Goal: Information Seeking & Learning: Stay updated

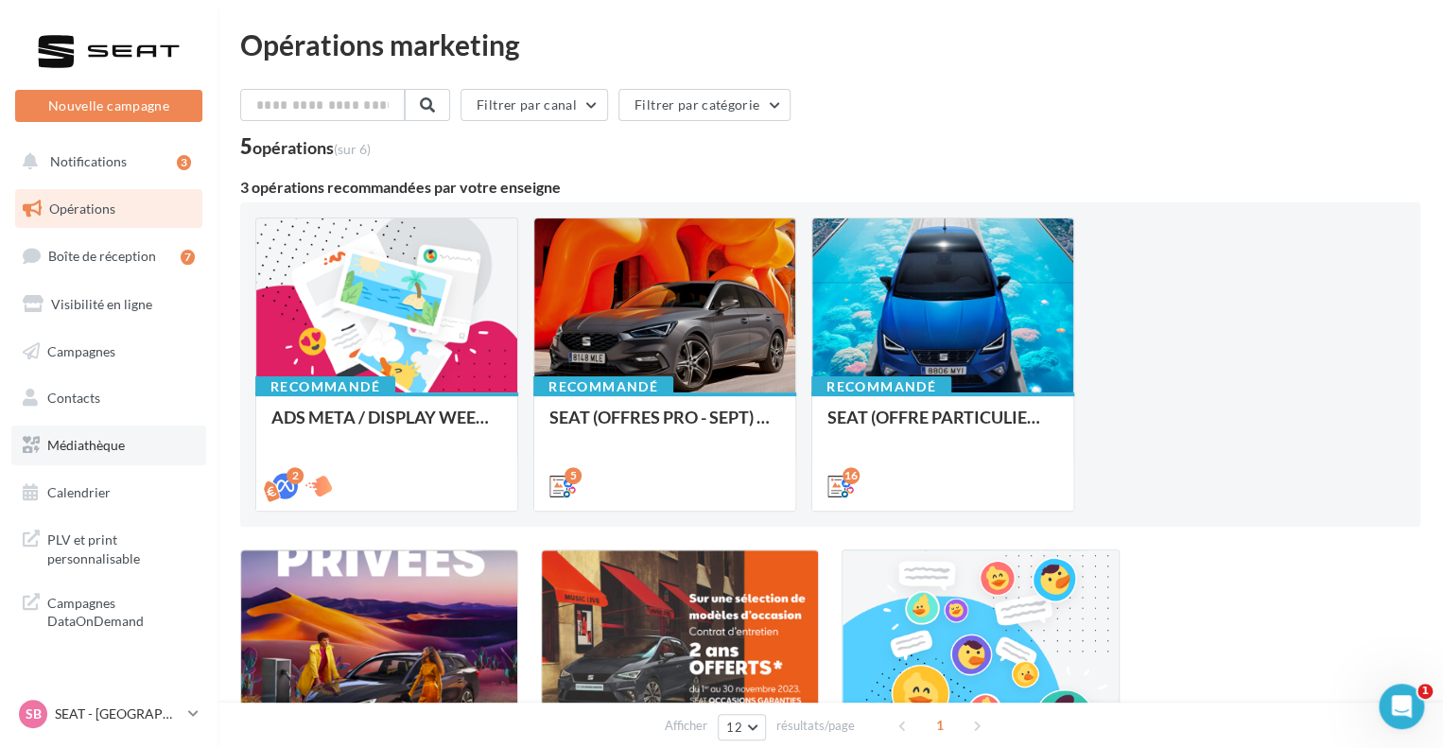
click at [64, 450] on span "Médiathèque" at bounding box center [86, 445] width 78 height 16
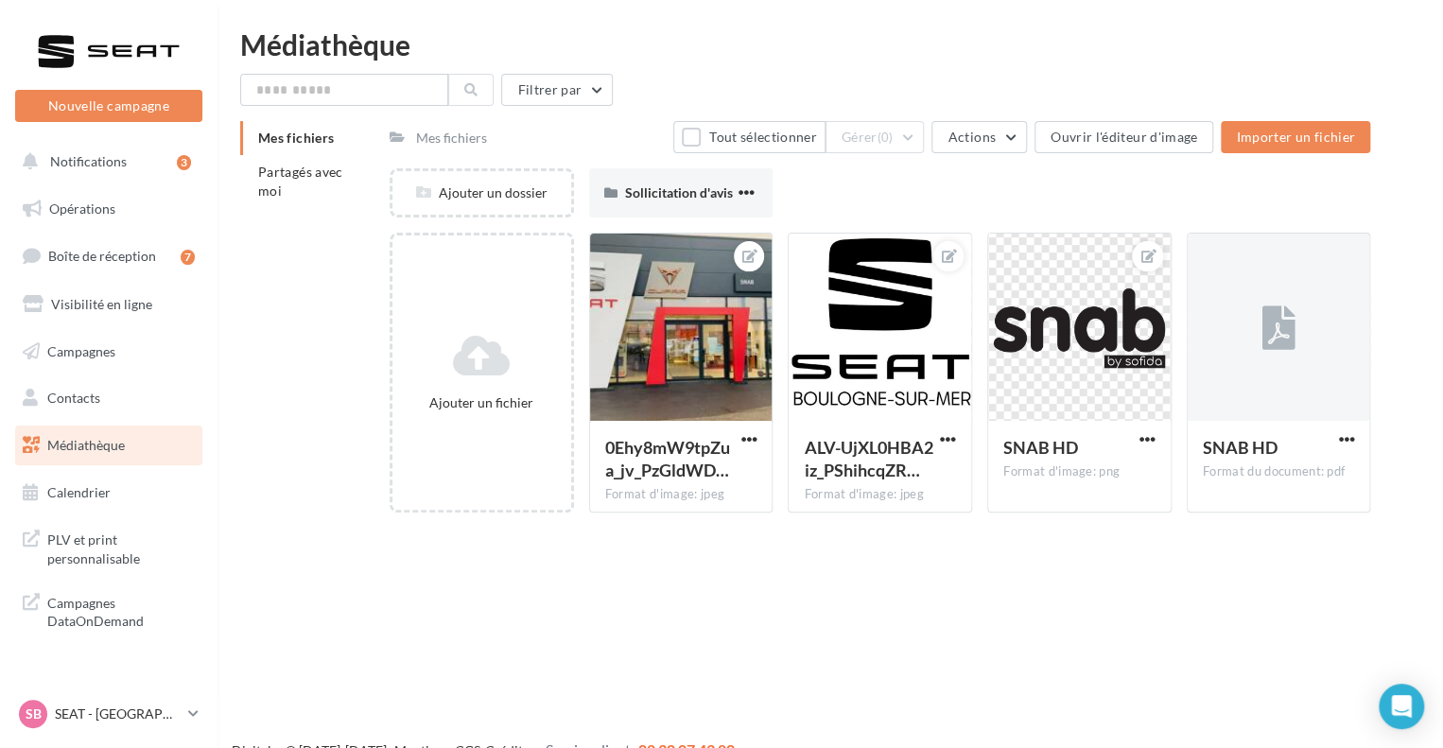
click at [308, 327] on div "Mes fichiers Partagés avec moi Mes fichiers Tout sélectionner Gérer (0) Actions…" at bounding box center [837, 324] width 1195 height 406
click at [132, 195] on link "Opérations" at bounding box center [108, 209] width 195 height 40
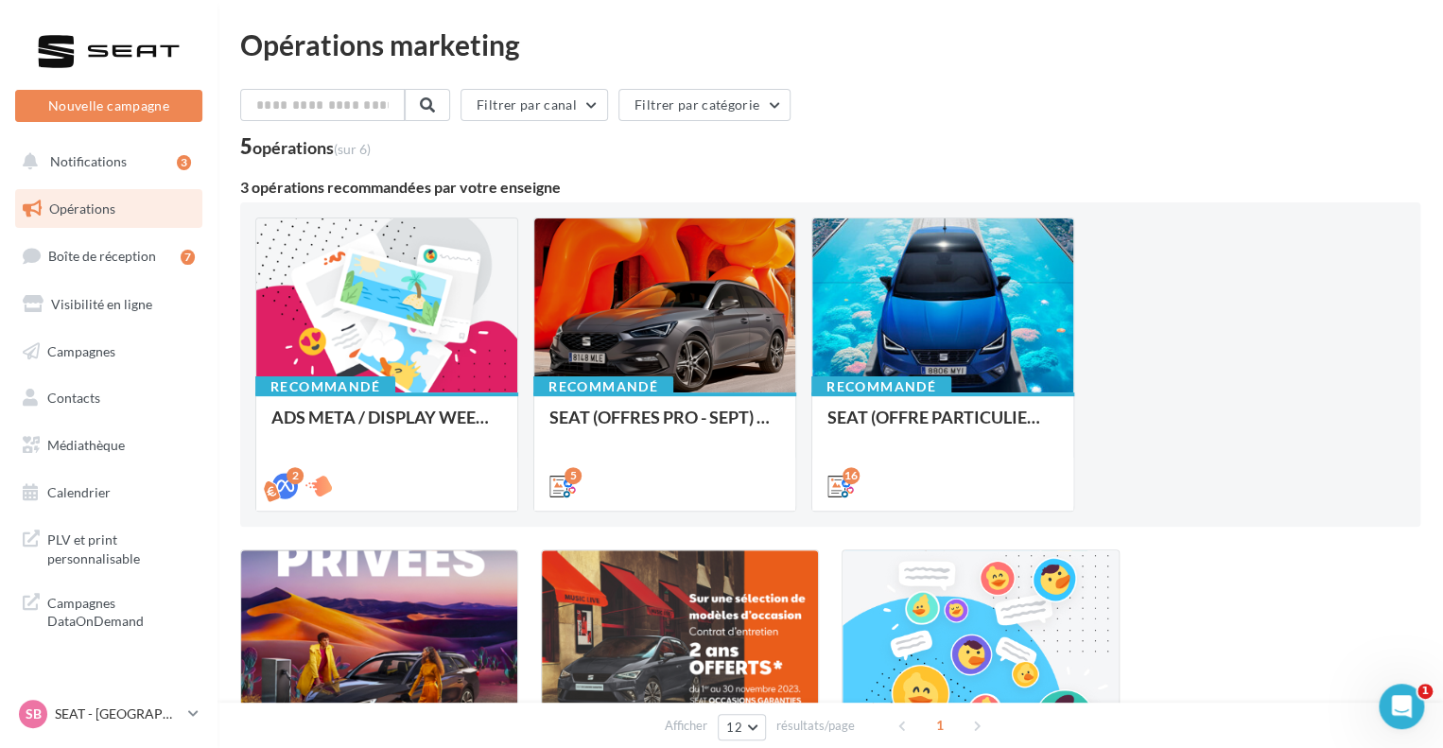
click at [523, 165] on div "Filtrer par canal Filtrer par catégorie 5 opérations (sur 6) 3 opérations recom…" at bounding box center [830, 501] width 1180 height 824
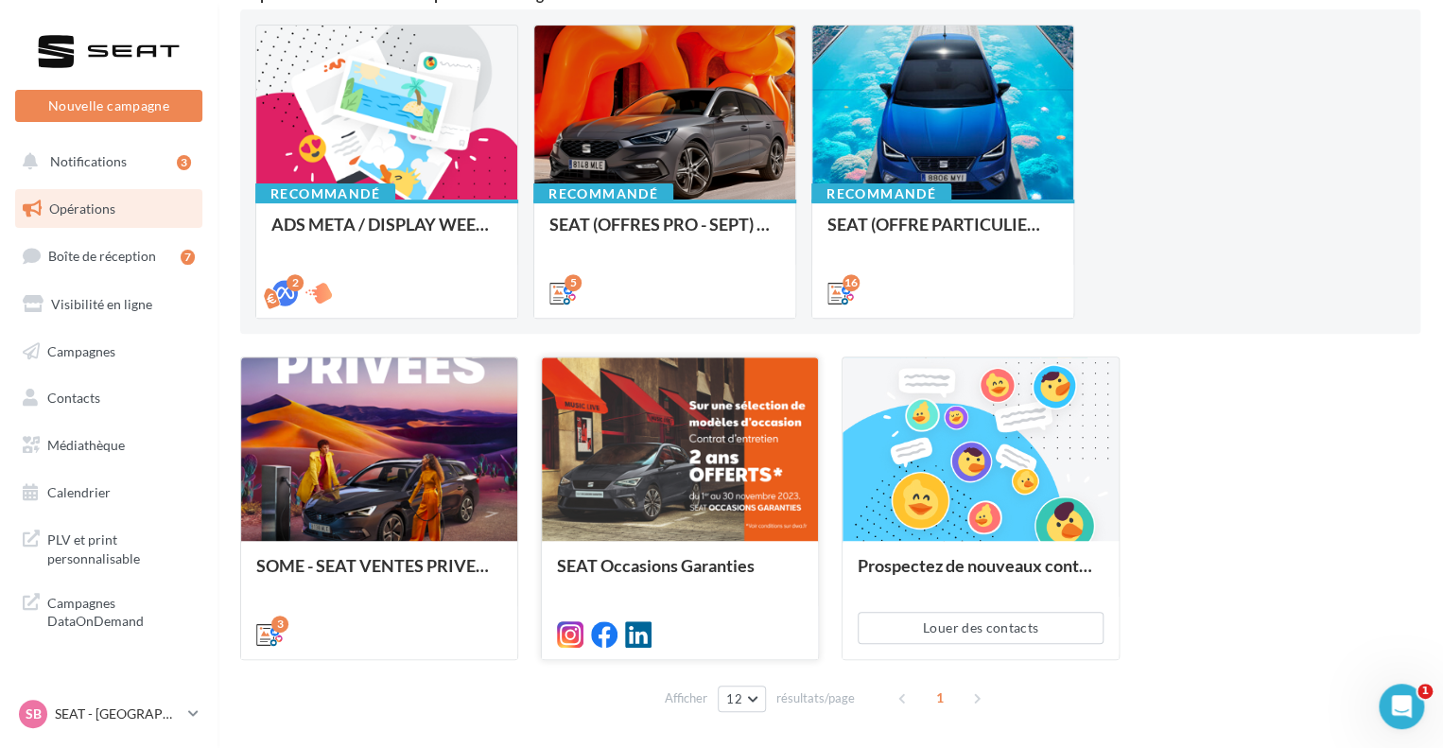
scroll to position [261, 0]
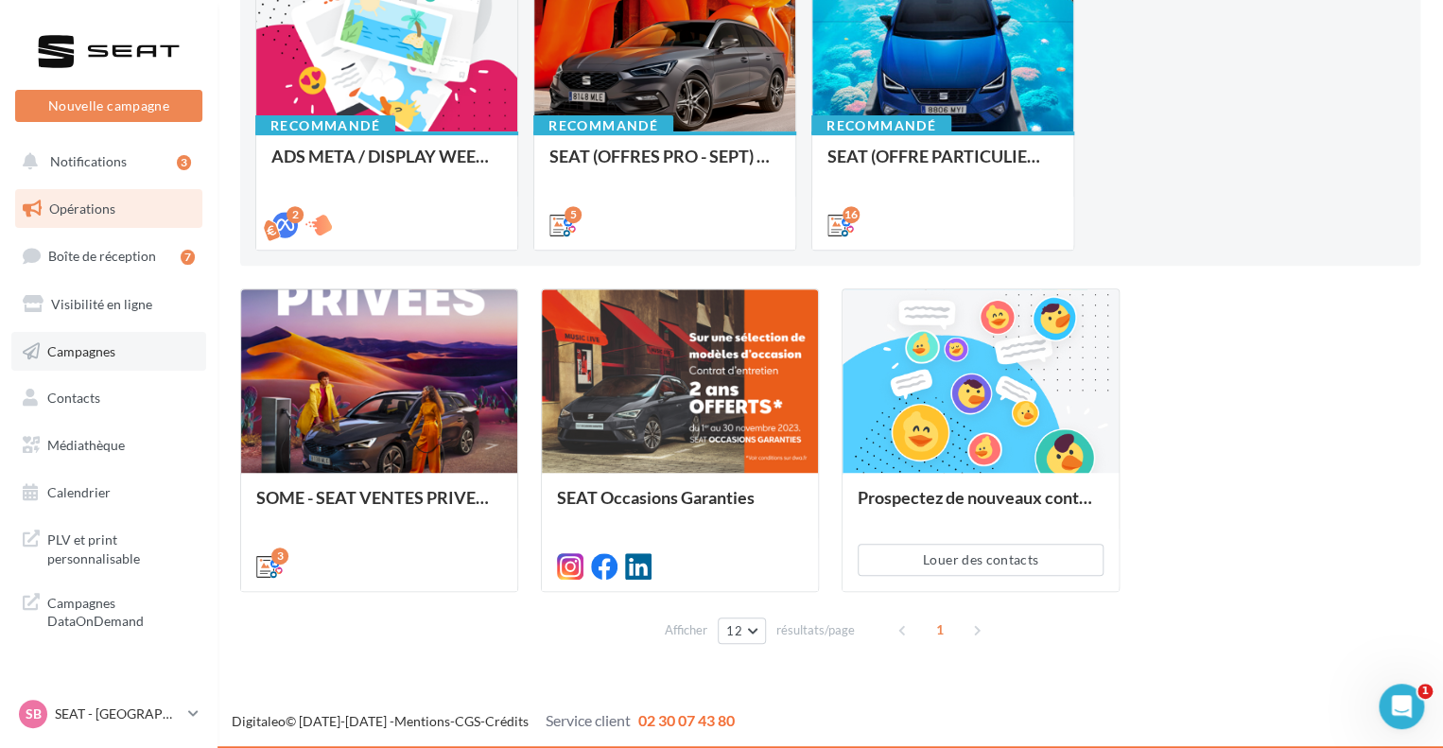
click at [111, 355] on span "Campagnes" at bounding box center [81, 350] width 68 height 16
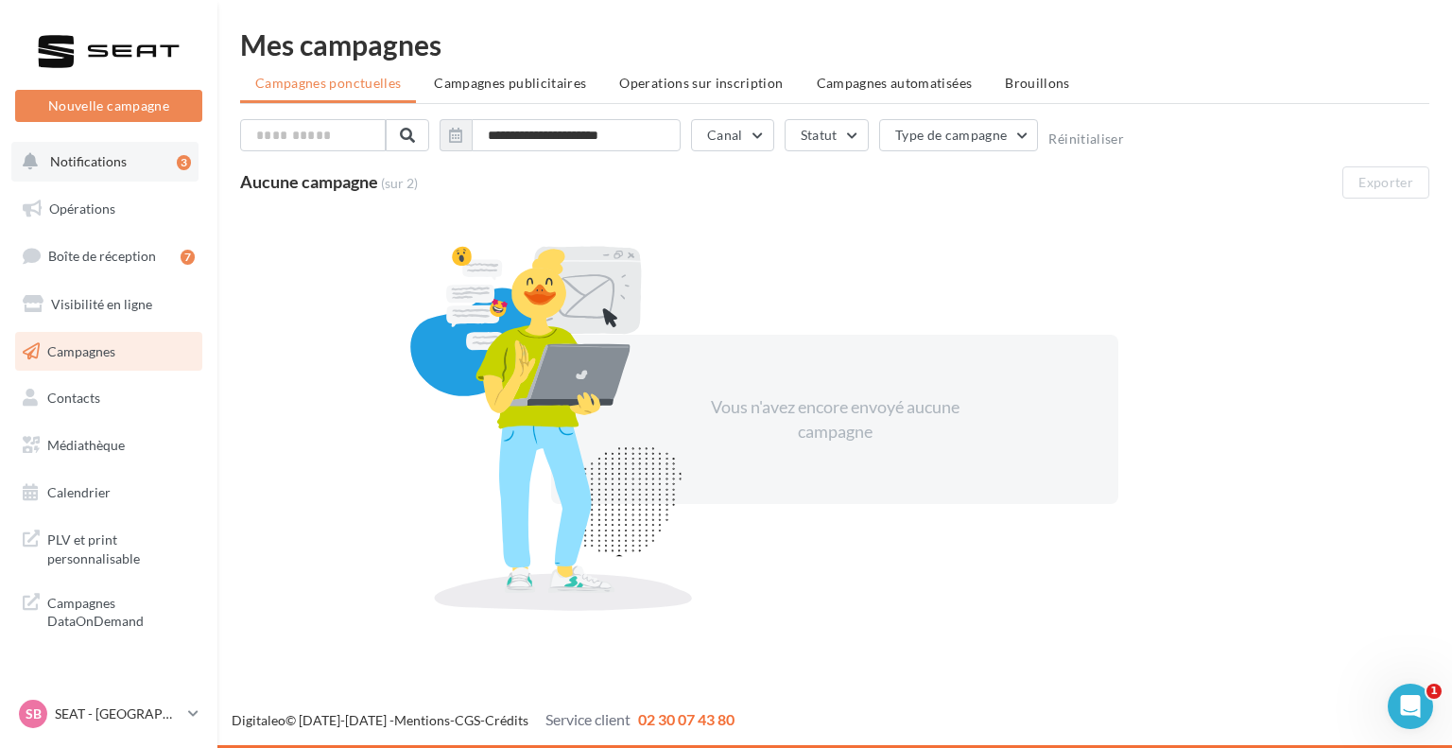
click at [99, 174] on button "Notifications 3" at bounding box center [104, 162] width 187 height 40
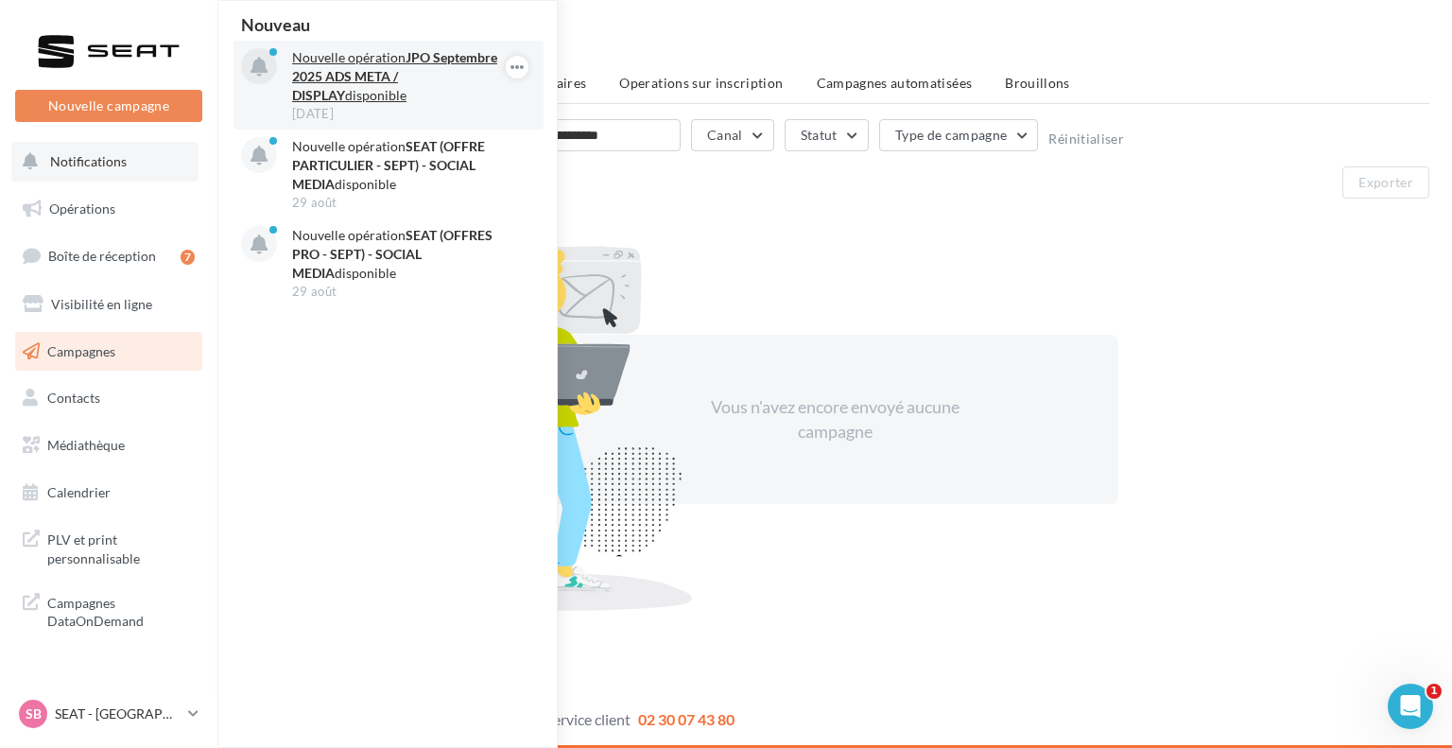
click at [391, 94] on p "Nouvelle opération JPO [DATE] ADS META / DISPLAY disponible" at bounding box center [401, 76] width 219 height 57
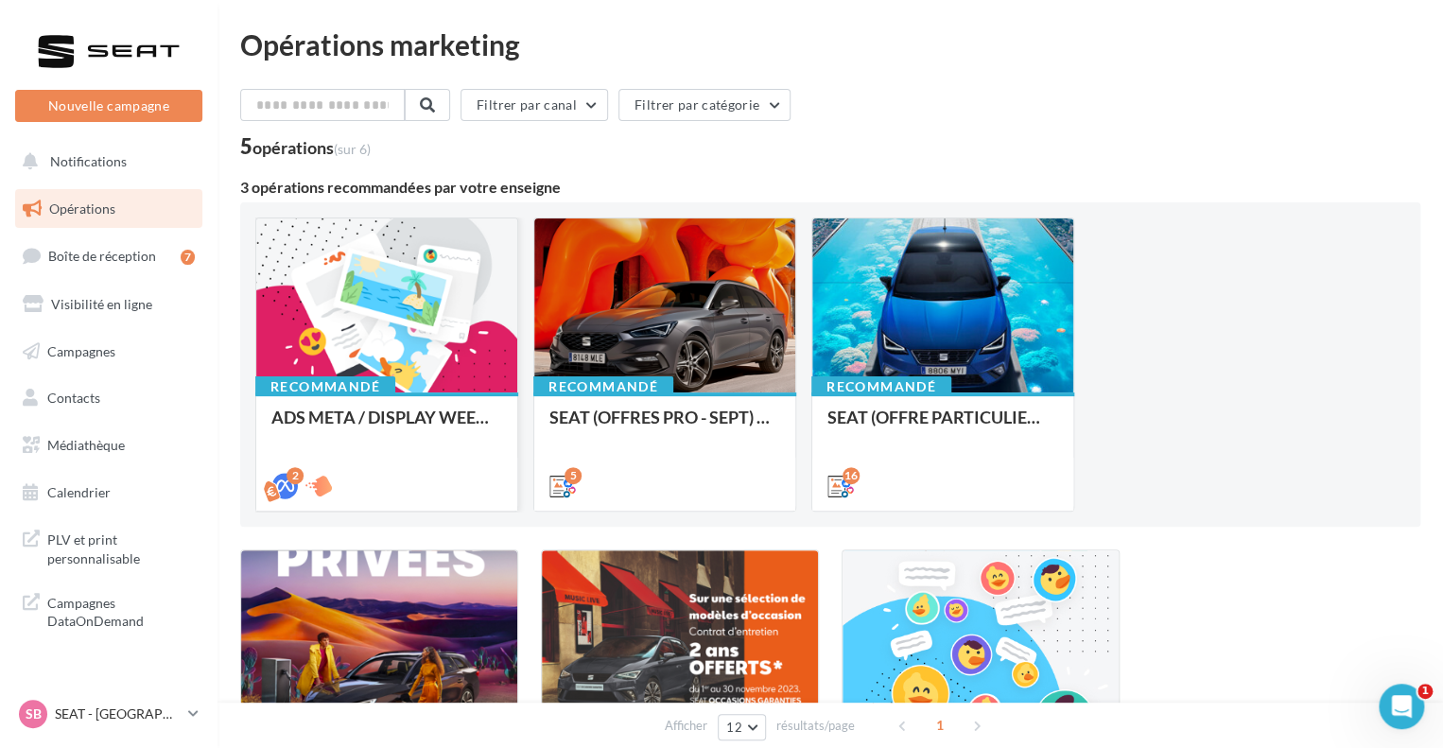
click at [467, 272] on div at bounding box center [386, 306] width 261 height 176
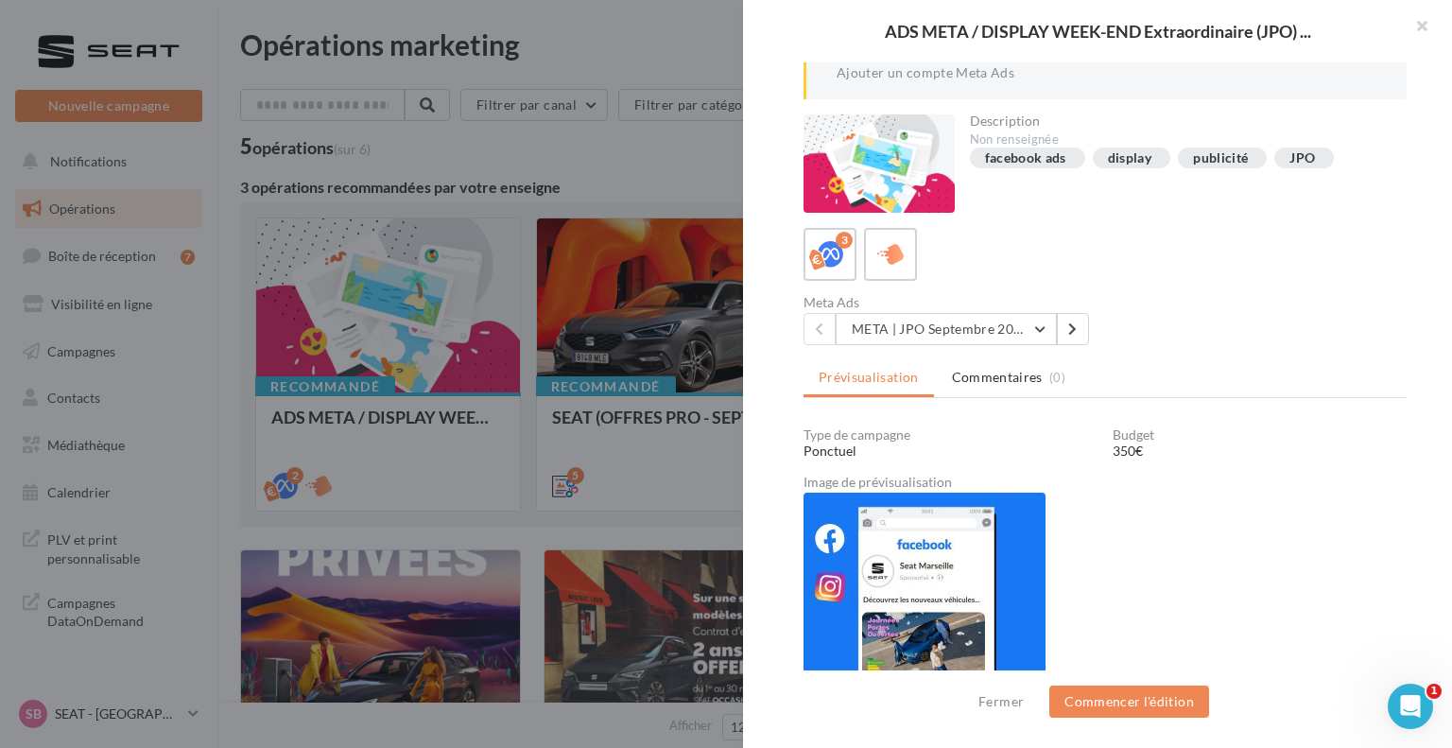
scroll to position [130, 0]
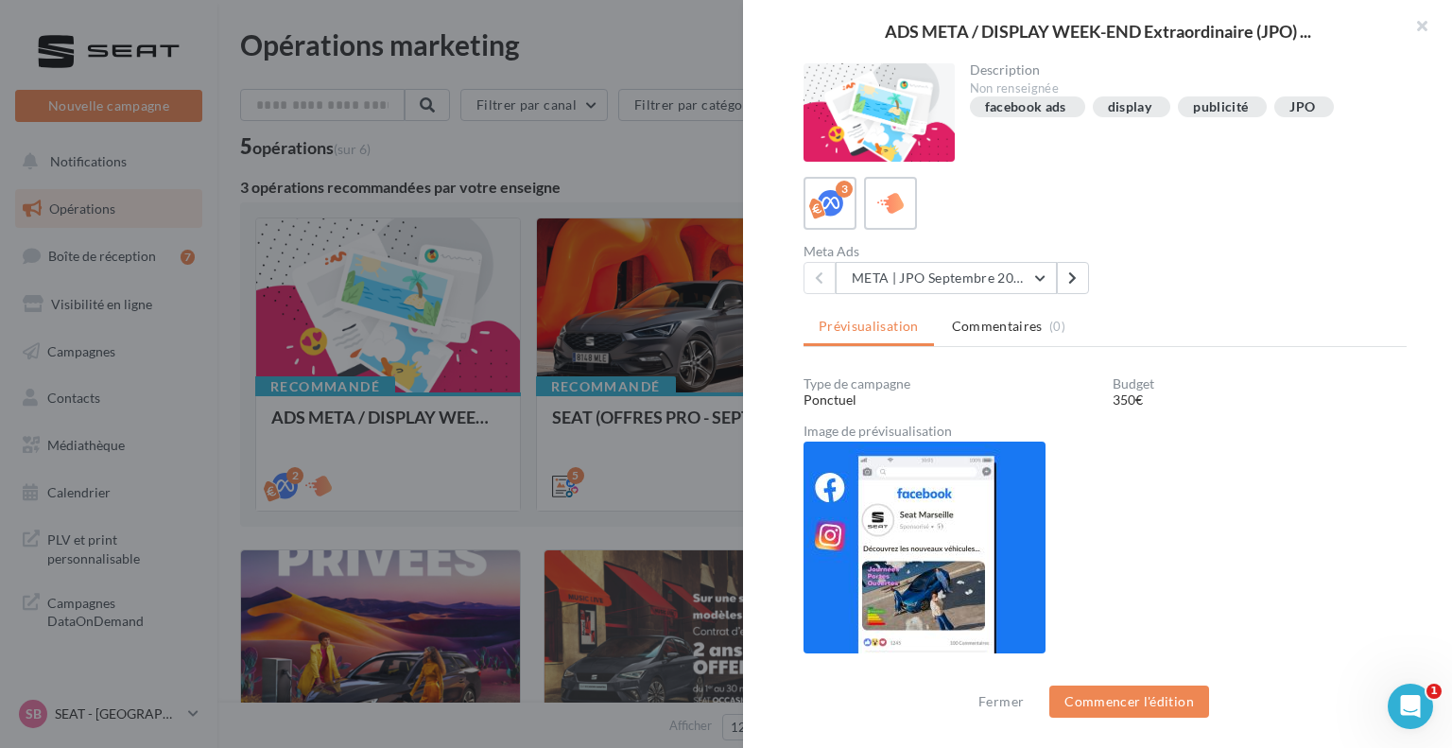
click at [579, 385] on div at bounding box center [726, 374] width 1452 height 748
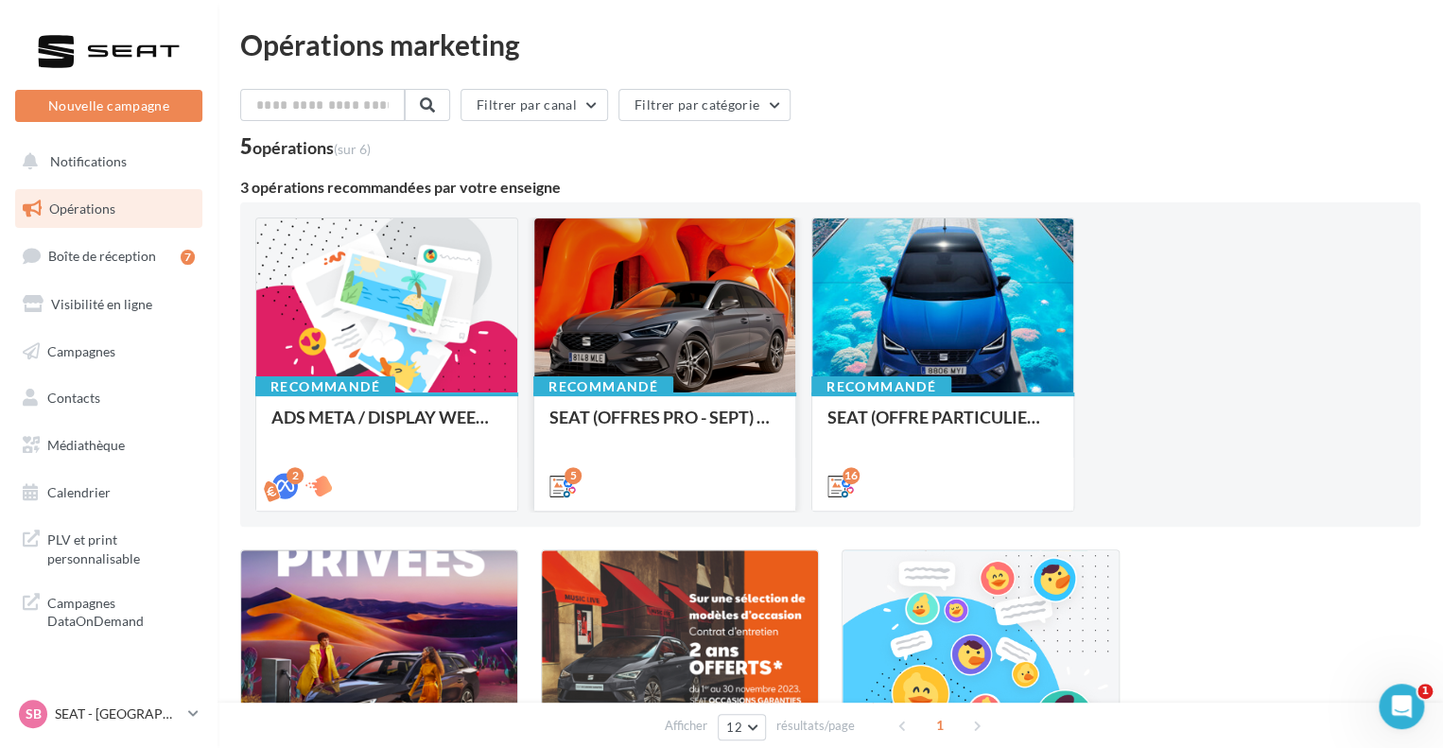
click at [637, 365] on div at bounding box center [664, 306] width 261 height 176
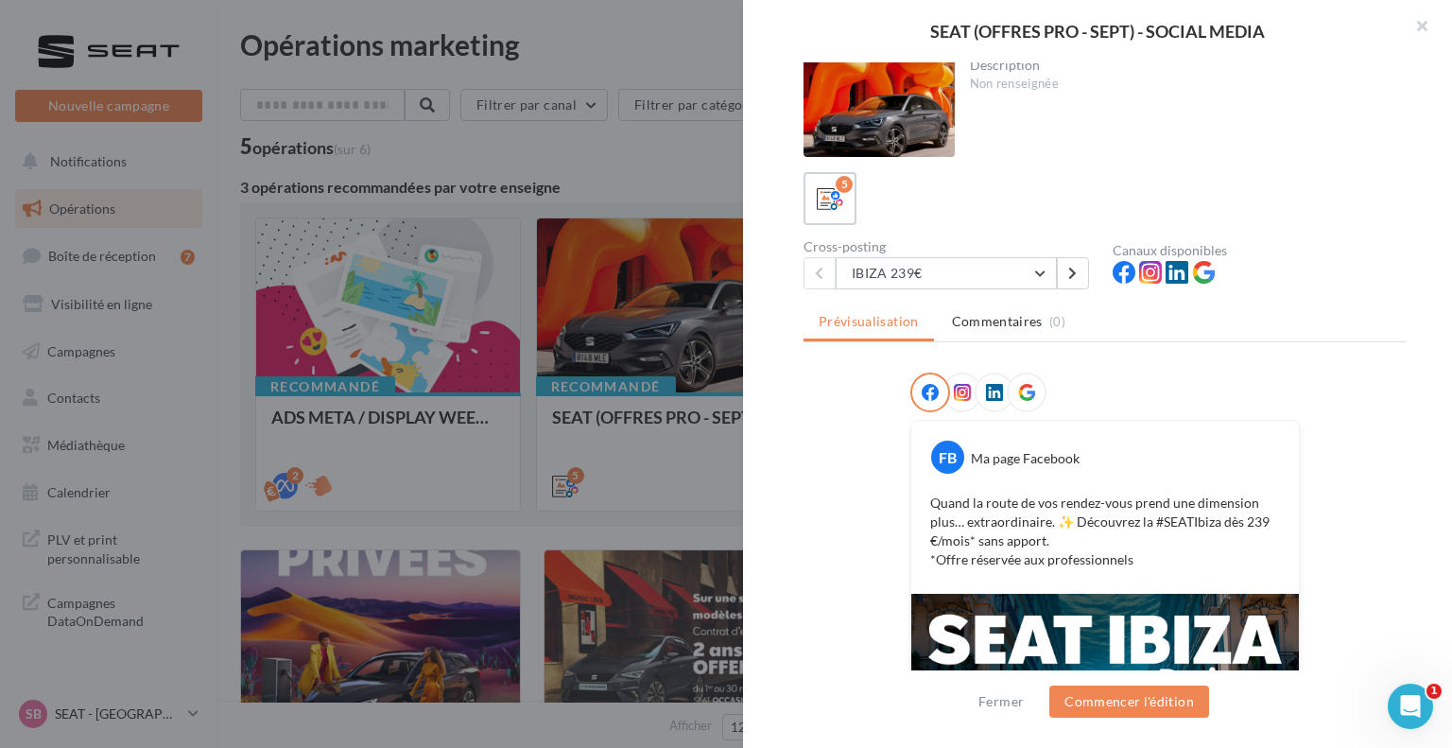
scroll to position [0, 0]
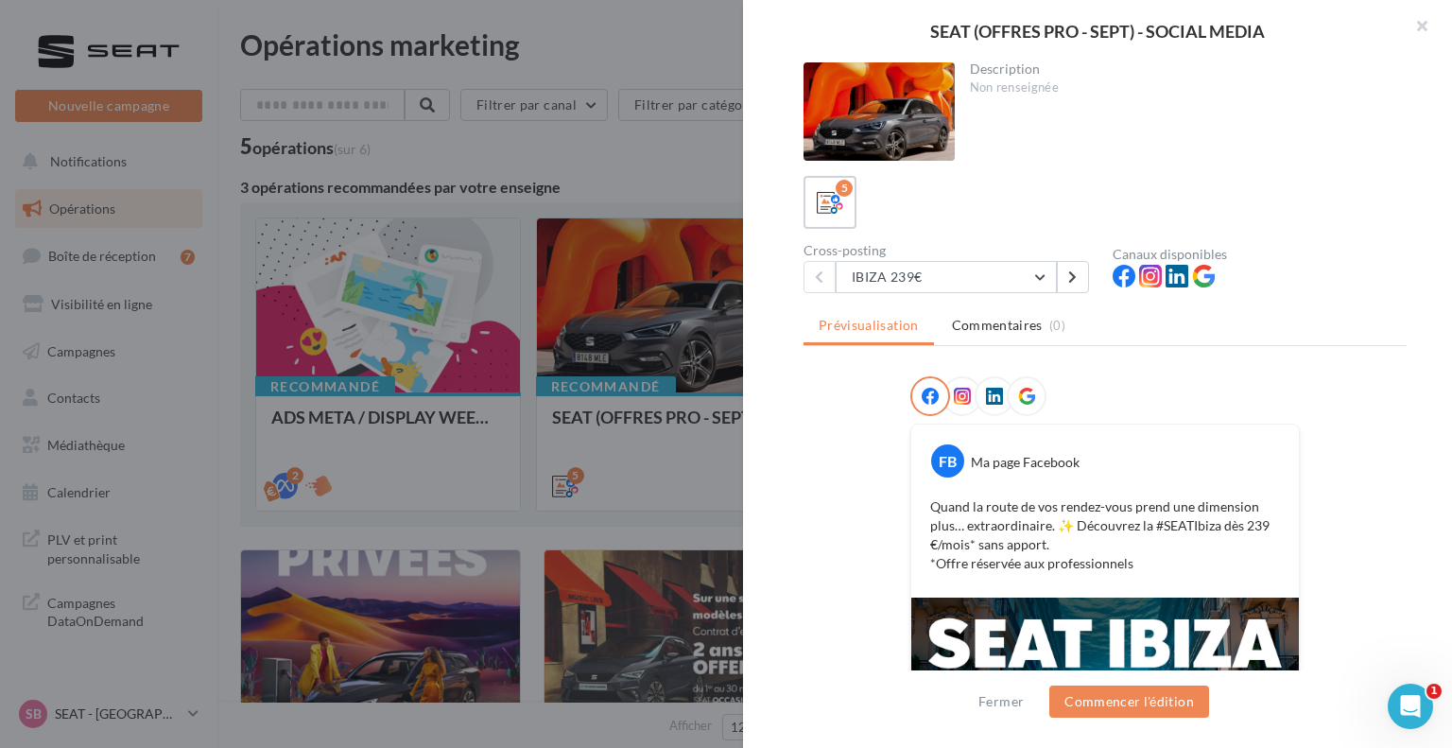
click at [623, 372] on div at bounding box center [726, 374] width 1452 height 748
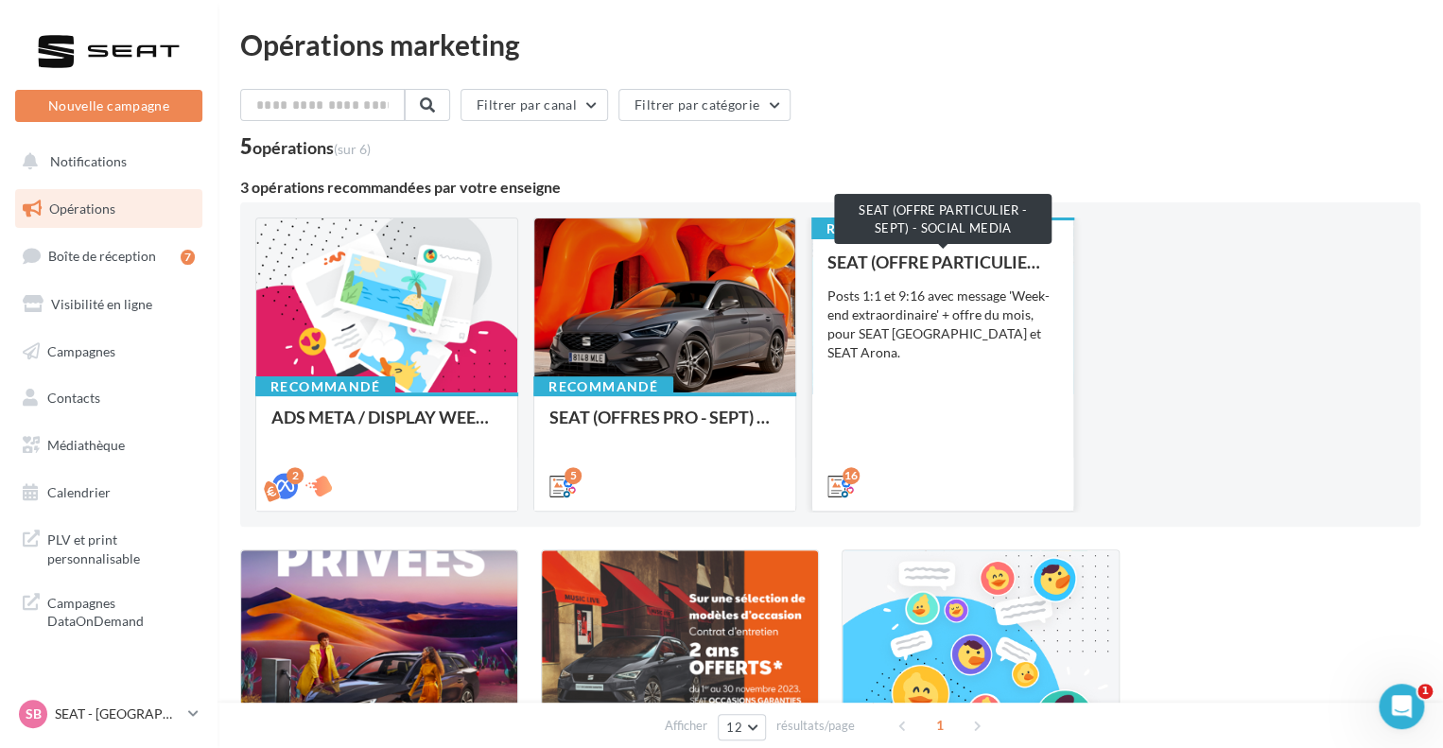
click at [965, 256] on div "SEAT (OFFRE PARTICULIER - SEPT) - SOCIAL MEDIA" at bounding box center [942, 261] width 231 height 19
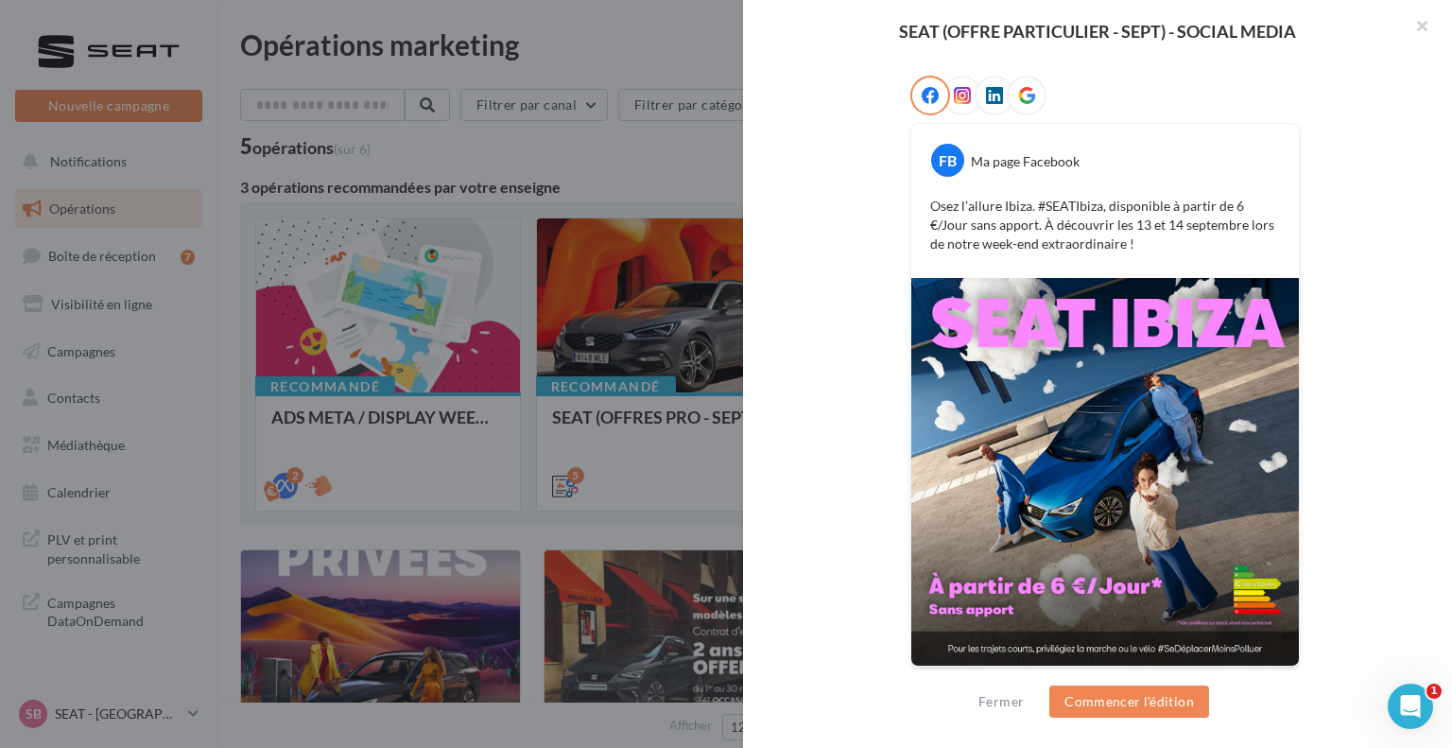
scroll to position [302, 0]
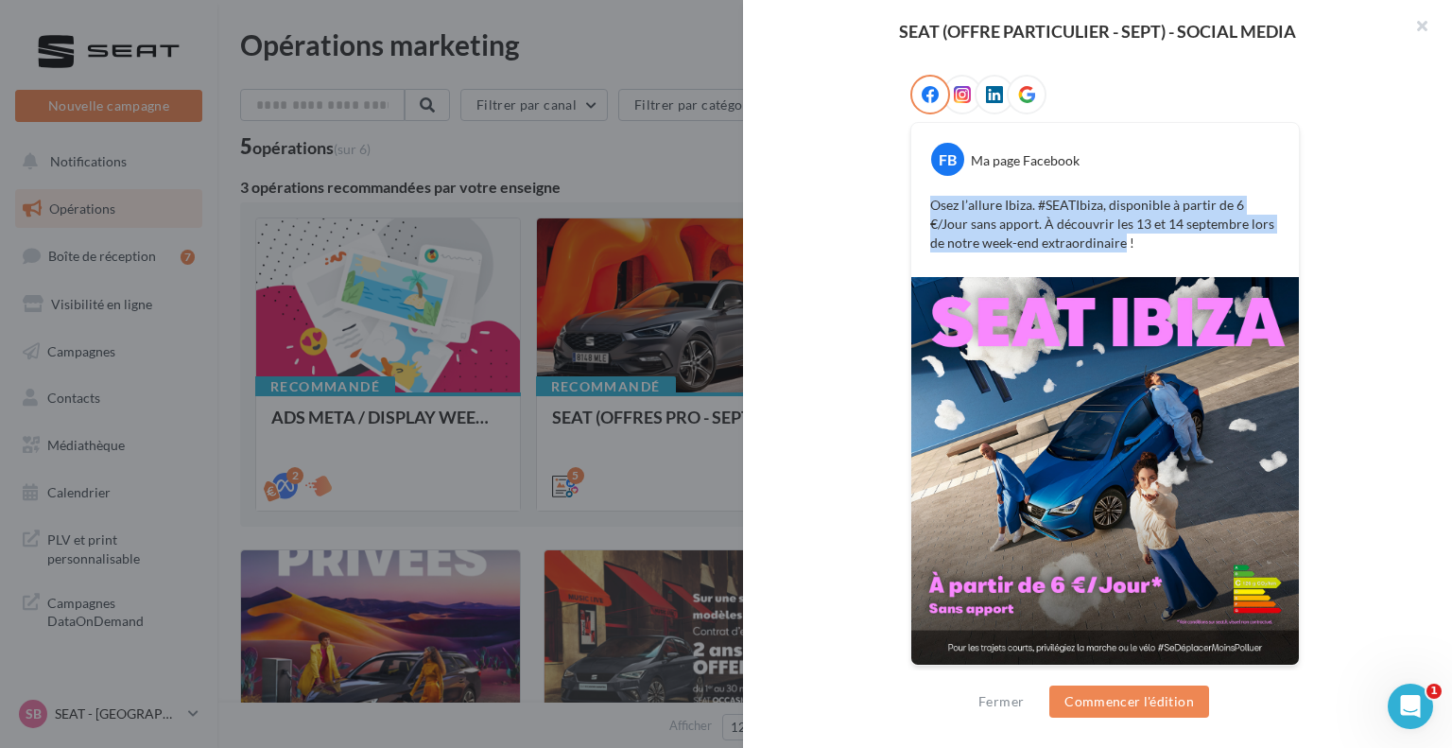
drag, startPoint x: 927, startPoint y: 199, endPoint x: 1066, endPoint y: 249, distance: 147.4
click at [1066, 249] on p "Osez l’allure Ibiza. #SEATIbiza, disponible à partir de 6 €/Jour sans apport. À…" at bounding box center [1105, 224] width 350 height 57
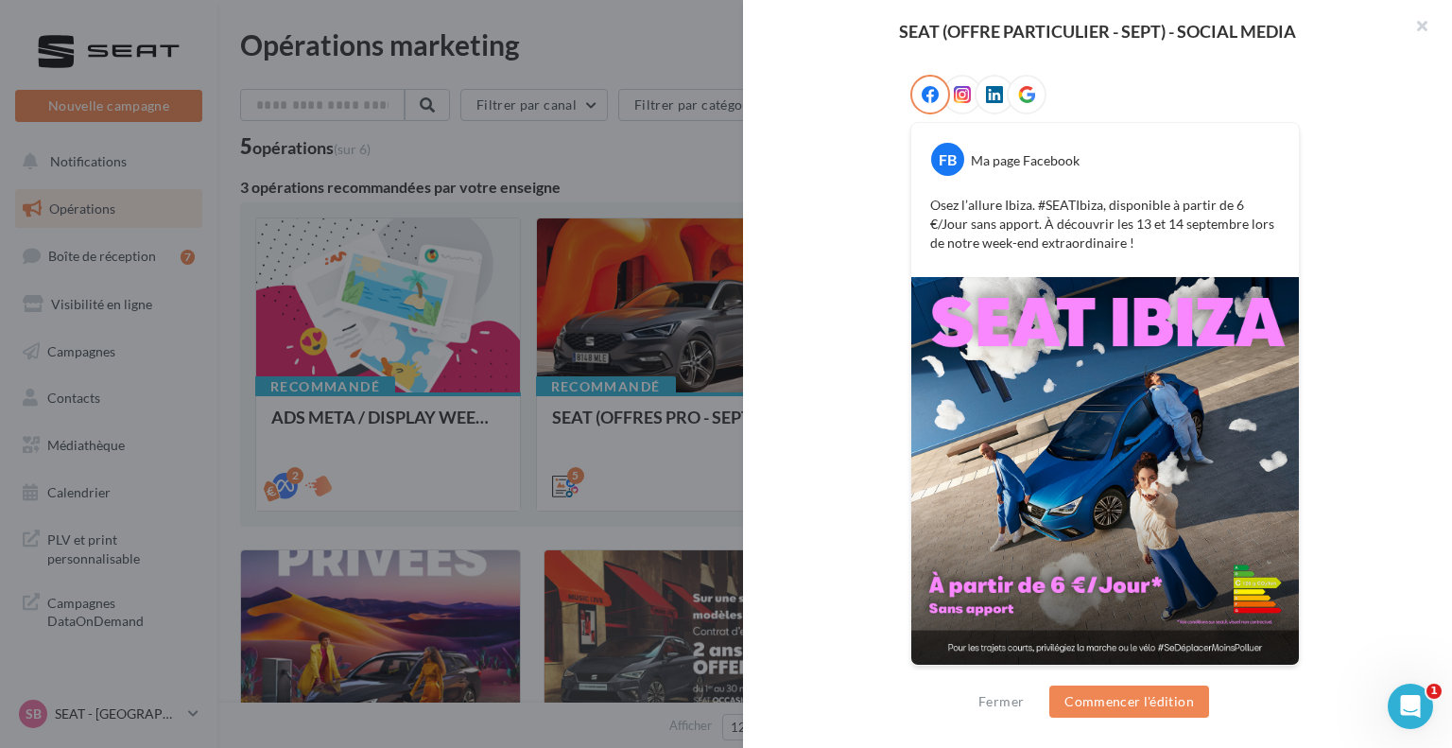
click at [1085, 245] on p "Osez l’allure Ibiza. #SEATIbiza, disponible à partir de 6 €/Jour sans apport. À…" at bounding box center [1105, 224] width 350 height 57
click at [1081, 237] on p "Osez l’allure Ibiza. #SEATIbiza, disponible à partir de 6 €/Jour sans apport. À…" at bounding box center [1105, 224] width 350 height 57
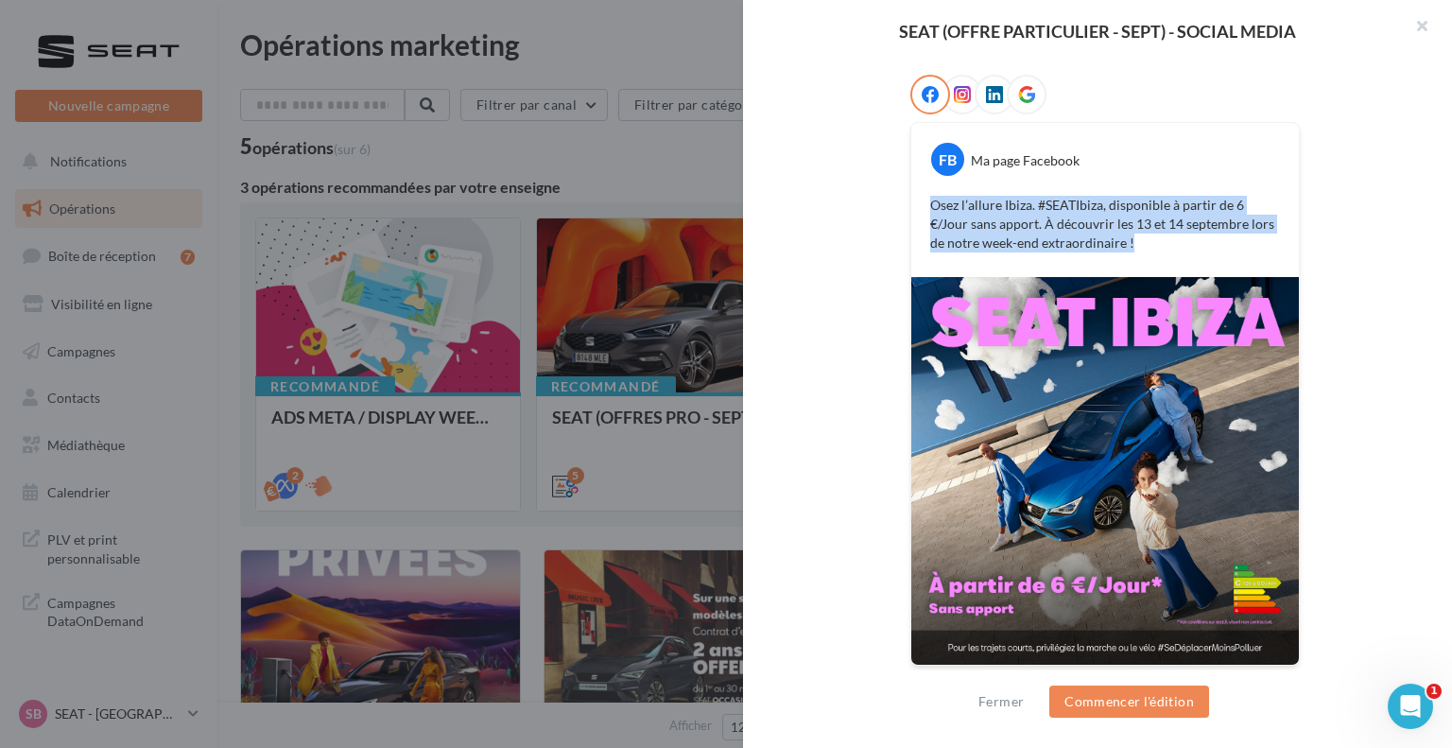
drag, startPoint x: 1076, startPoint y: 238, endPoint x: 925, endPoint y: 205, distance: 154.8
click at [930, 205] on p "Osez l’allure Ibiza. #SEATIbiza, disponible à partir de 6 €/Jour sans apport. À…" at bounding box center [1105, 224] width 350 height 57
copy p "Osez l’allure Ibiza. #SEATIbiza, disponible à partir de 6 €/Jour sans apport. À…"
